Goal: Information Seeking & Learning: Learn about a topic

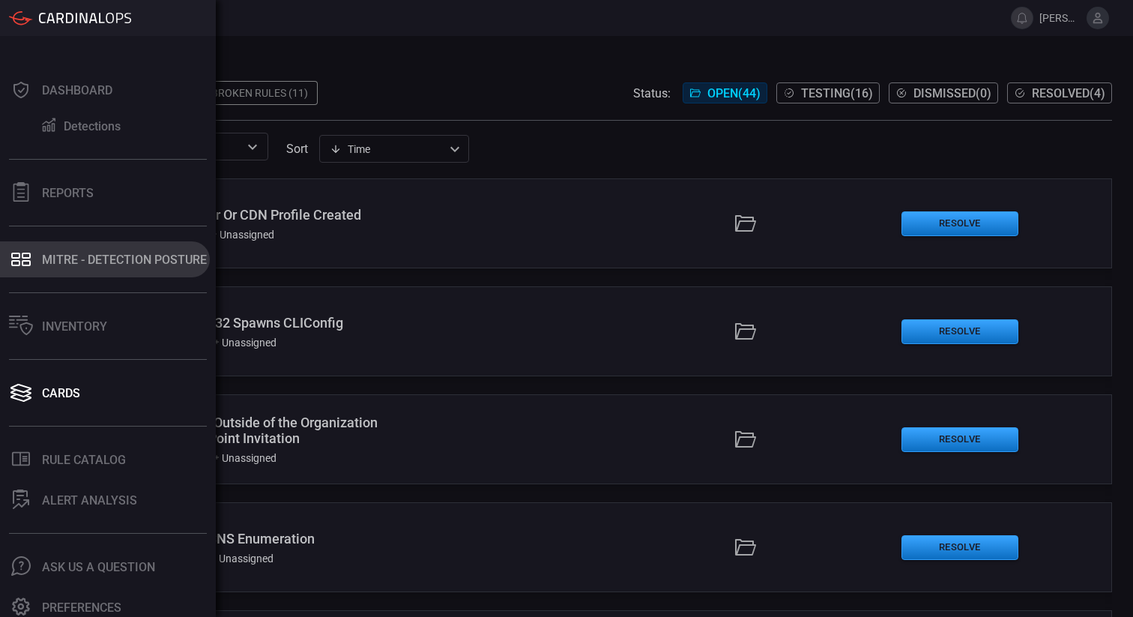
click at [124, 263] on div "MITRE - Detection Posture" at bounding box center [124, 260] width 165 height 14
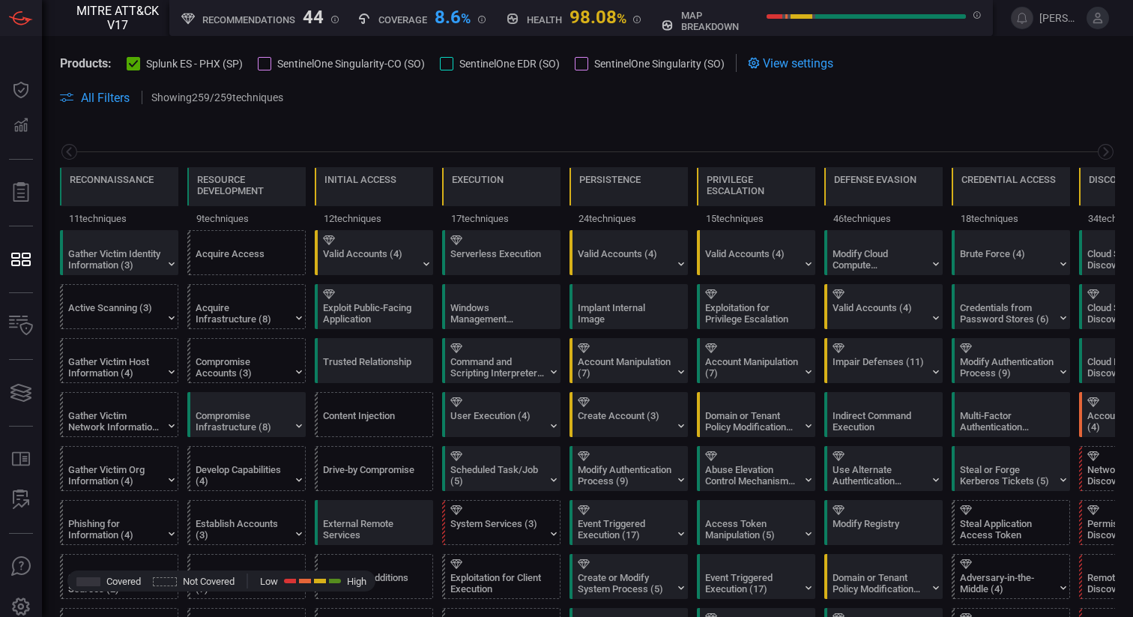
scroll to position [0, 196]
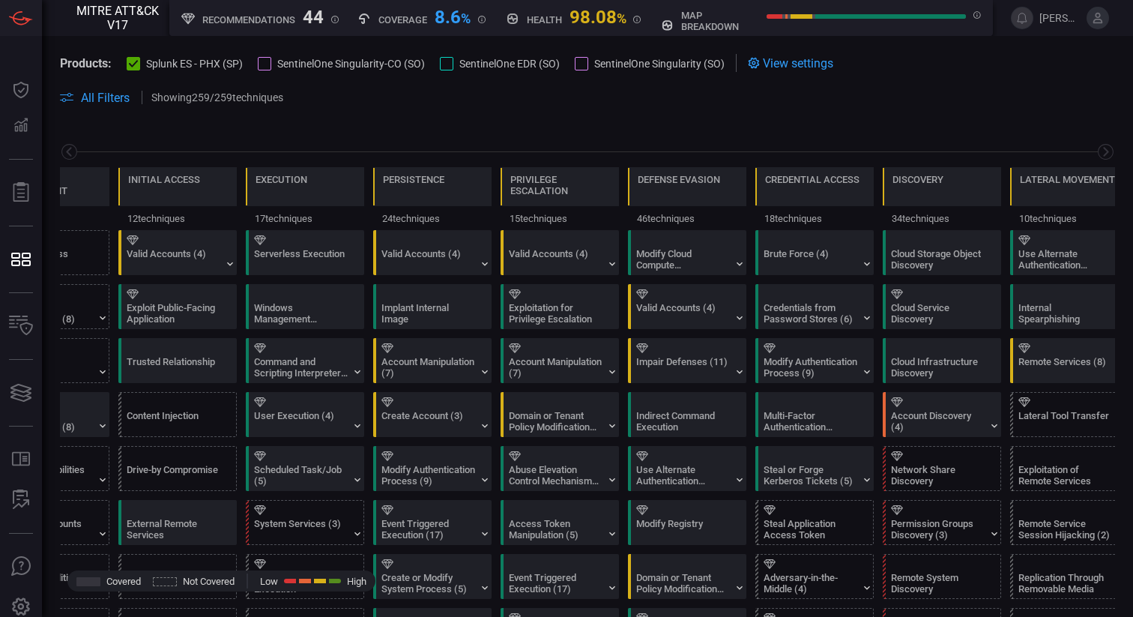
click at [263, 62] on div at bounding box center [264, 63] width 13 height 13
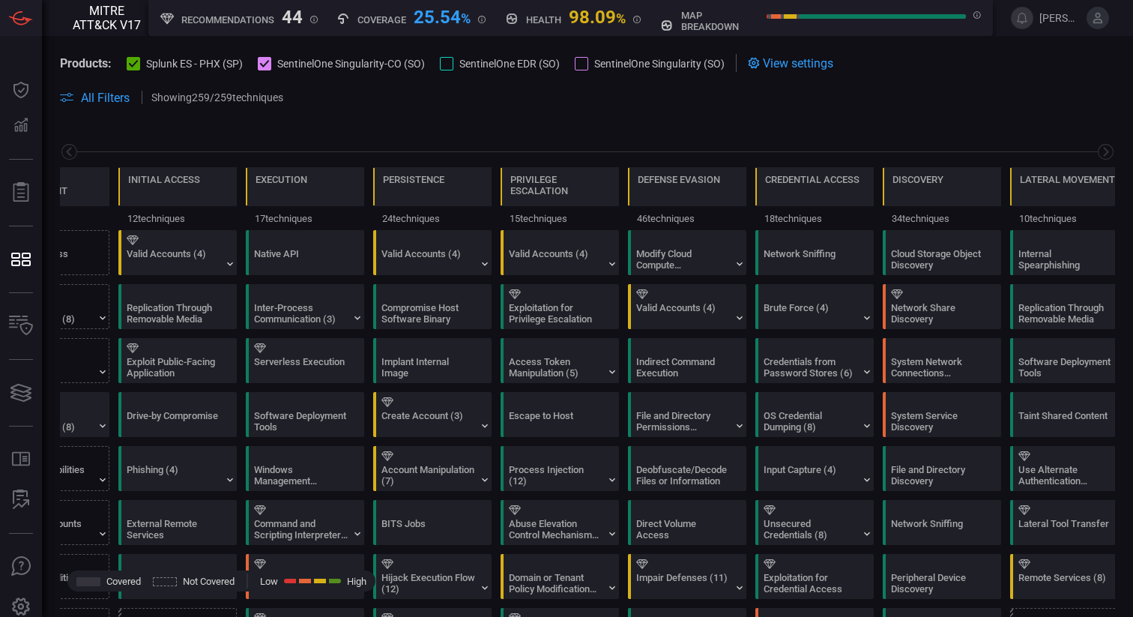
click at [450, 66] on div at bounding box center [446, 63] width 13 height 13
click at [578, 64] on div at bounding box center [581, 63] width 13 height 13
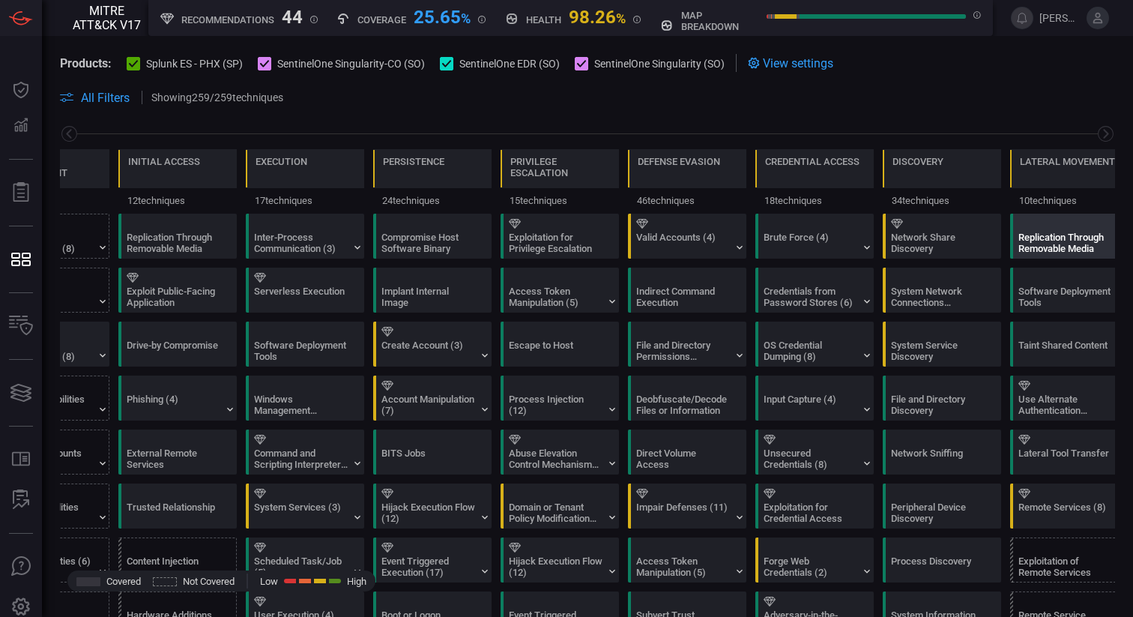
scroll to position [0, 0]
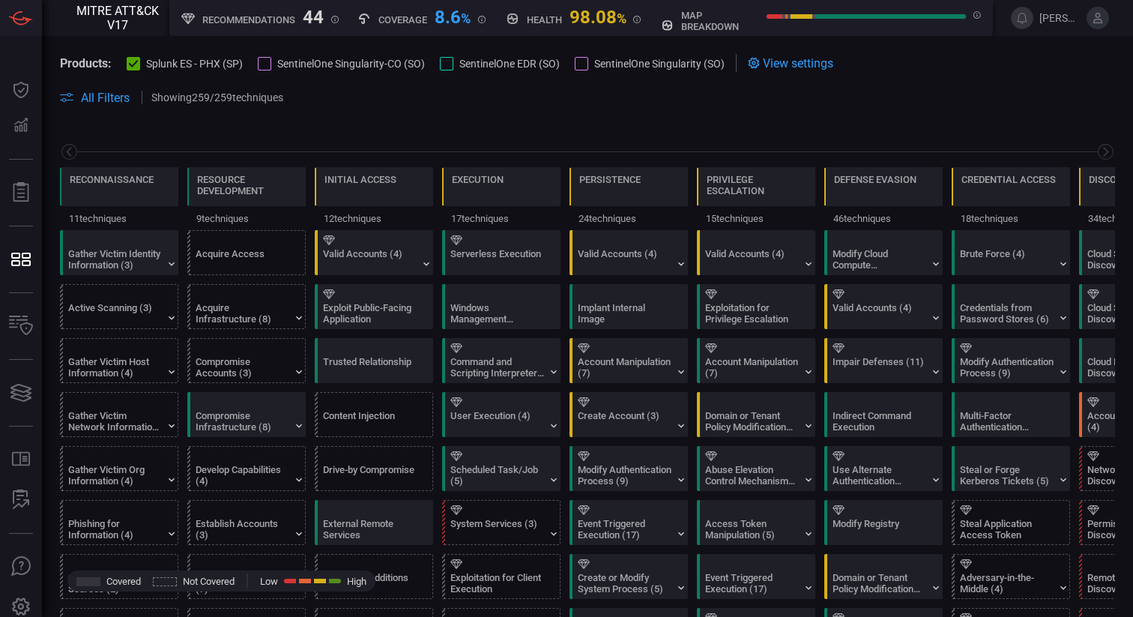
scroll to position [0, 196]
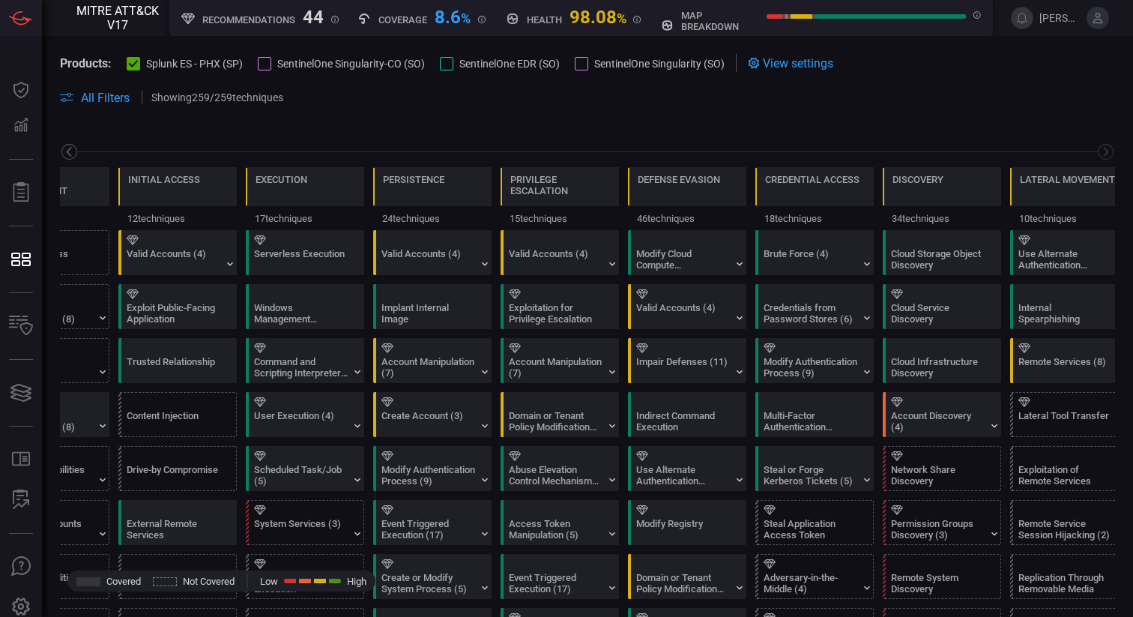
click at [64, 154] on icon at bounding box center [69, 151] width 19 height 19
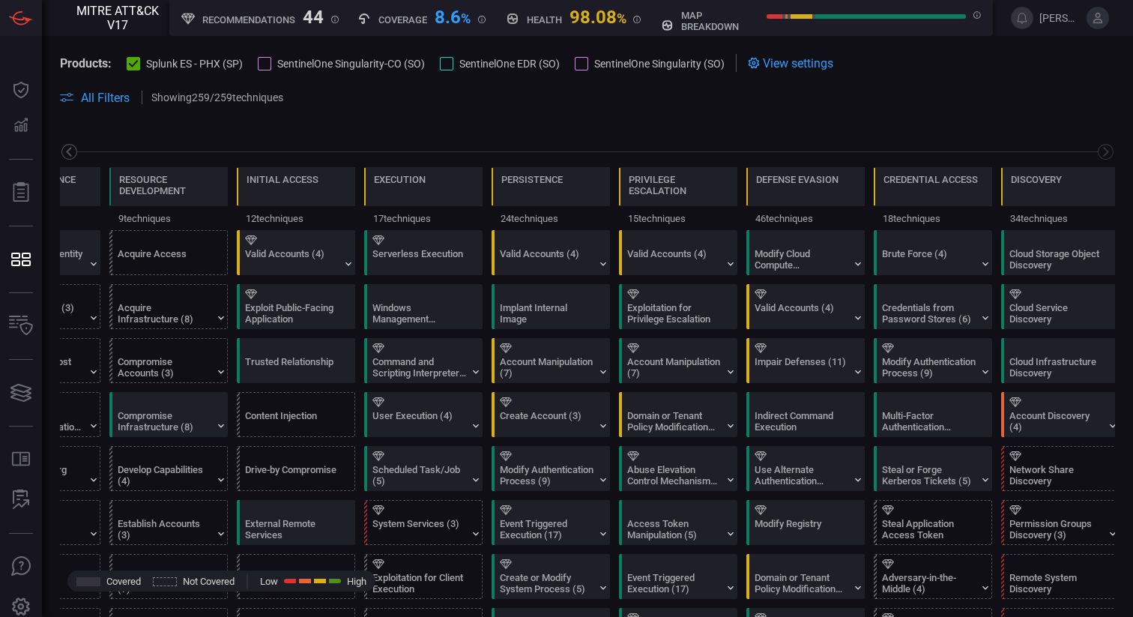
click at [71, 154] on icon at bounding box center [69, 151] width 19 height 19
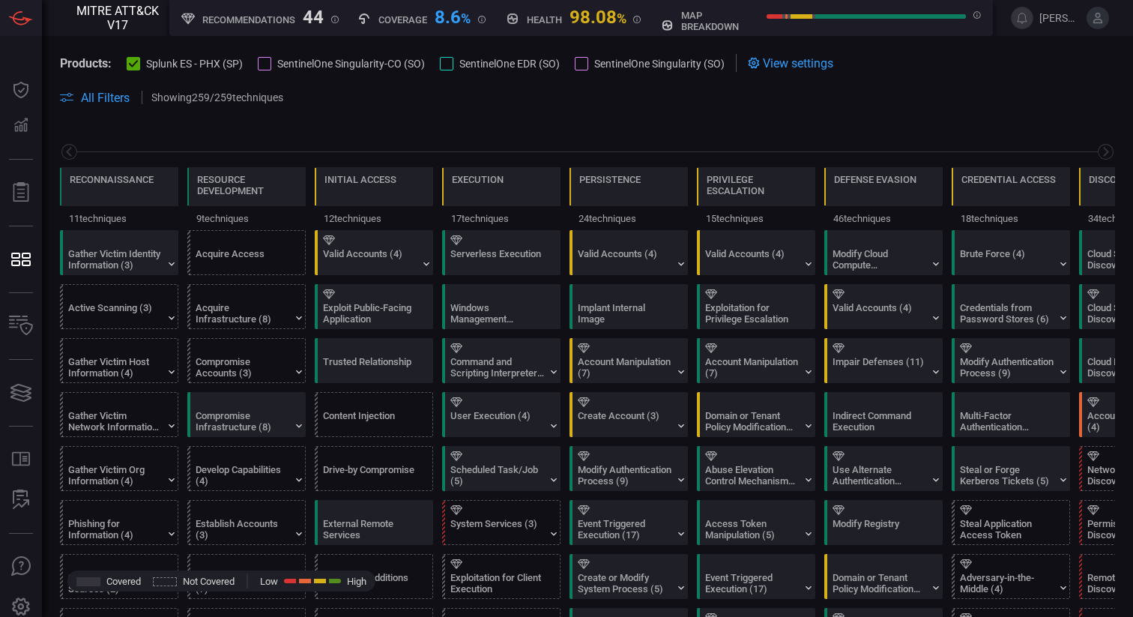
click at [265, 61] on div at bounding box center [264, 63] width 13 height 13
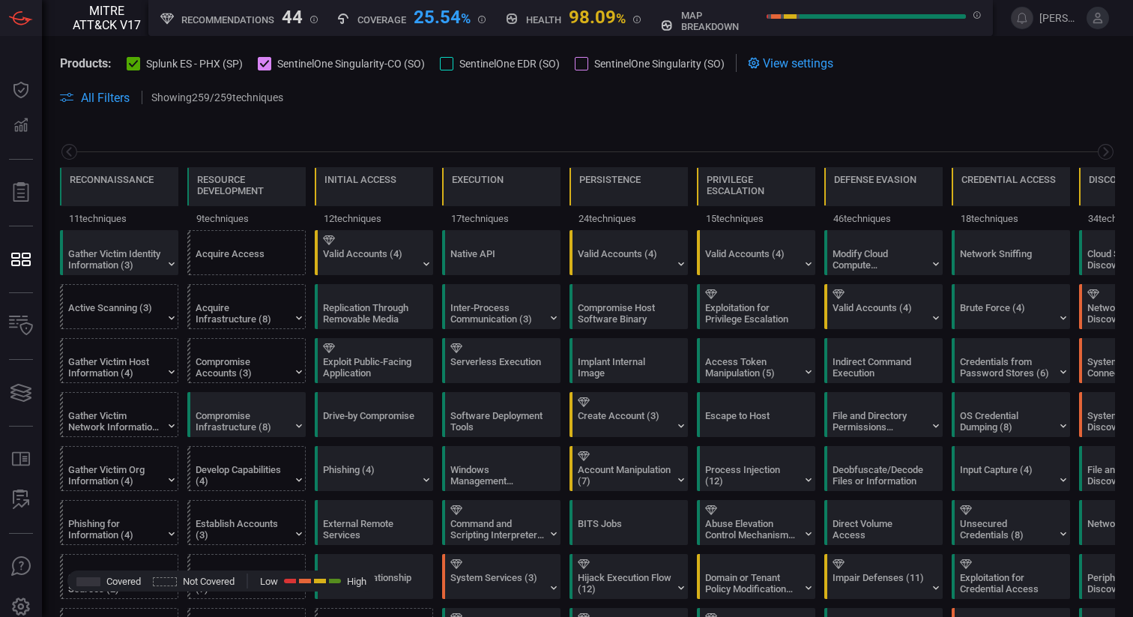
scroll to position [0, 196]
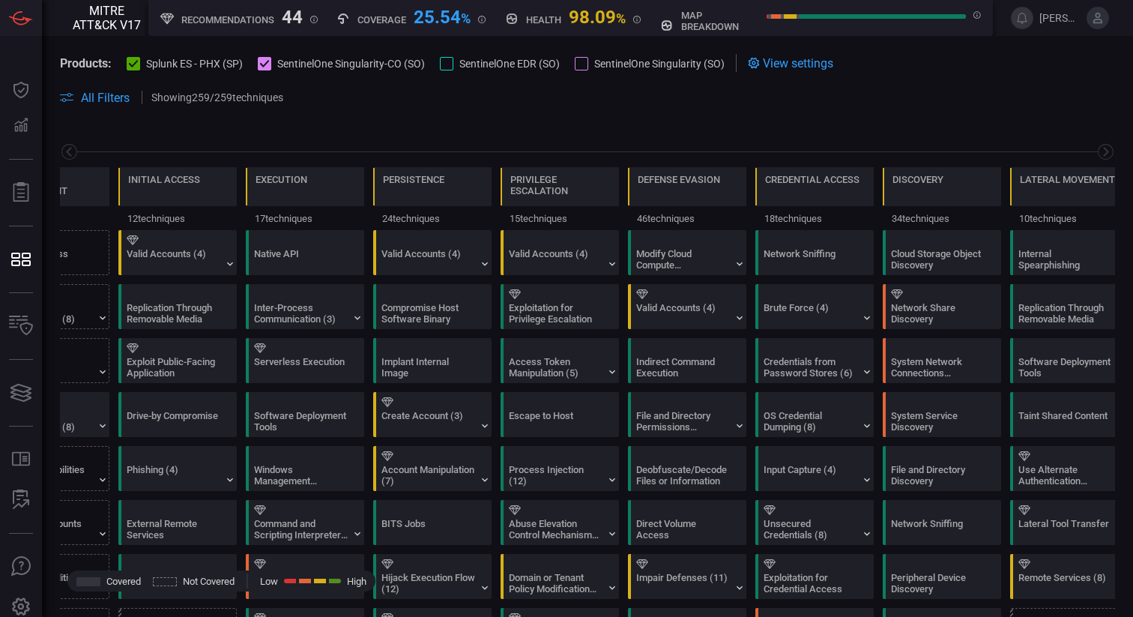
click at [443, 64] on div at bounding box center [446, 63] width 13 height 13
click at [588, 64] on div at bounding box center [581, 63] width 13 height 13
click at [267, 59] on icon at bounding box center [265, 64] width 10 height 10
click at [452, 66] on icon at bounding box center [447, 64] width 10 height 10
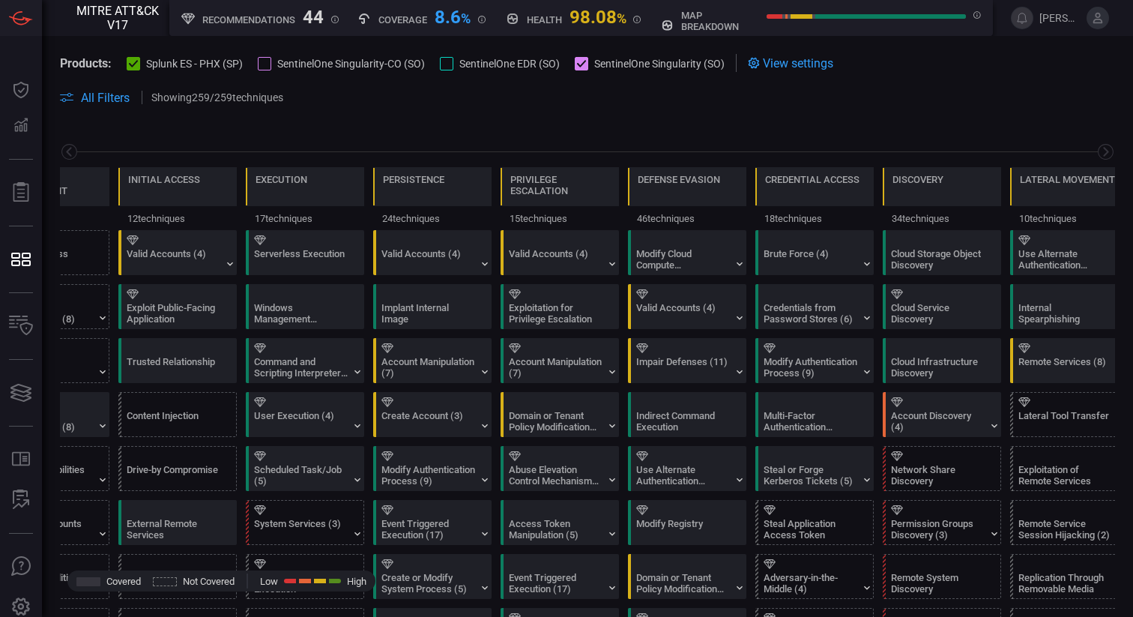
click at [586, 65] on icon at bounding box center [582, 64] width 10 height 10
